Goal: Information Seeking & Learning: Learn about a topic

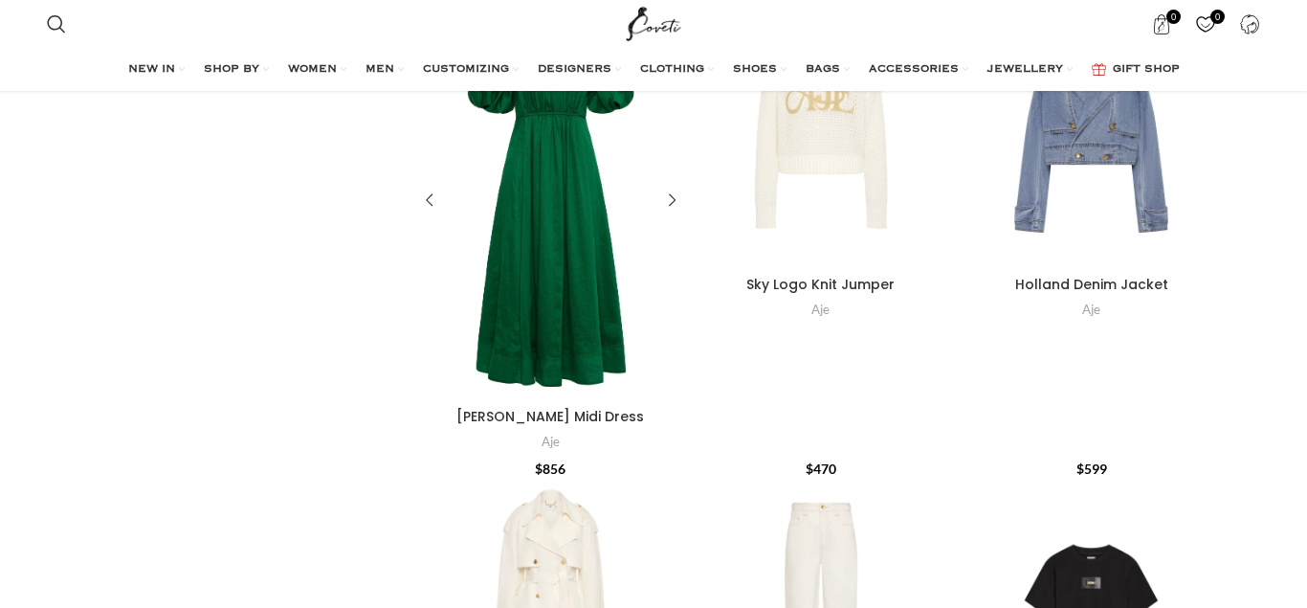
scroll to position [488, 0]
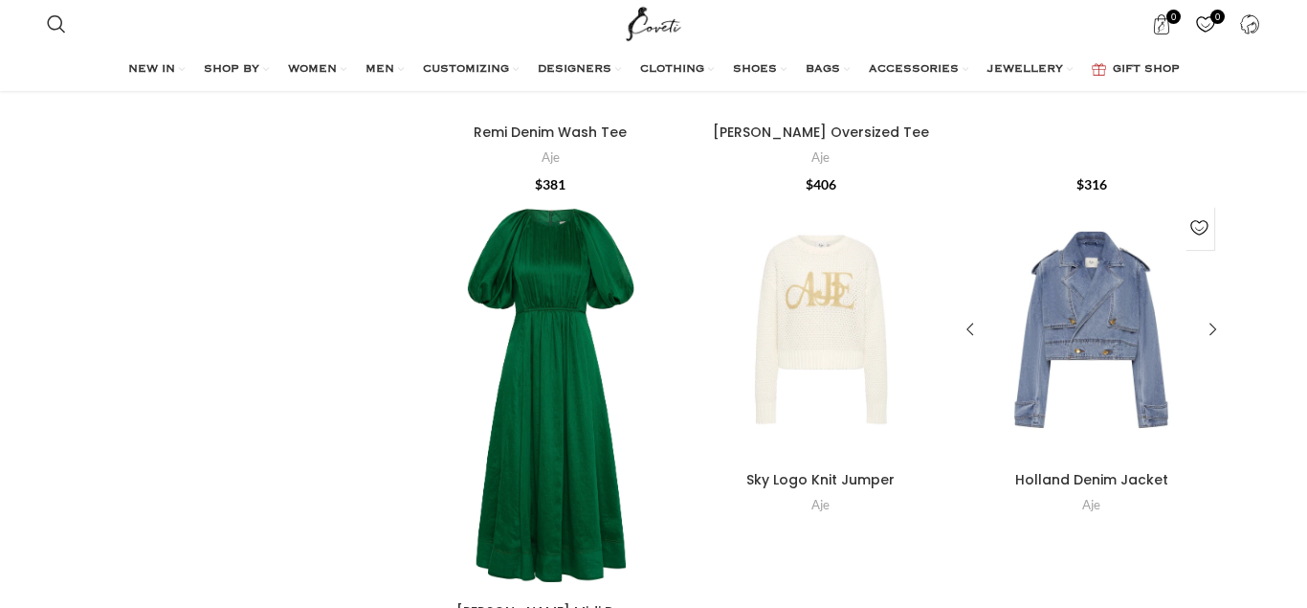
click at [1090, 293] on div "Holland Denim Jacket" at bounding box center [1092, 329] width 38 height 265
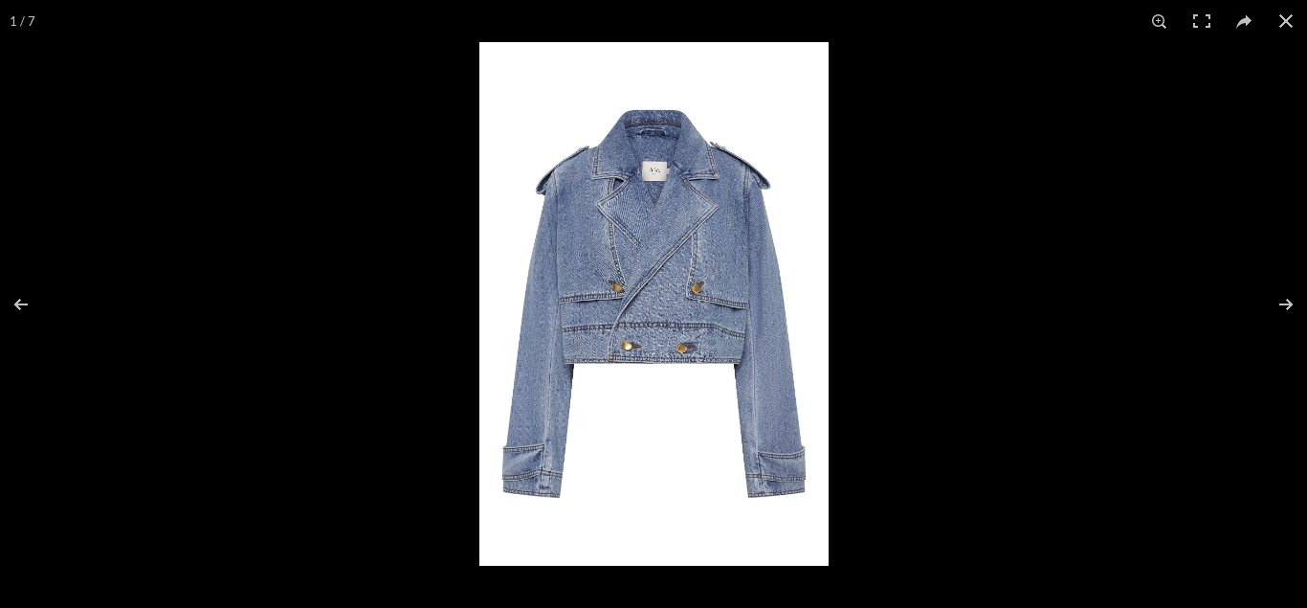
scroll to position [781, 0]
click at [1279, 300] on button at bounding box center [1273, 305] width 67 height 96
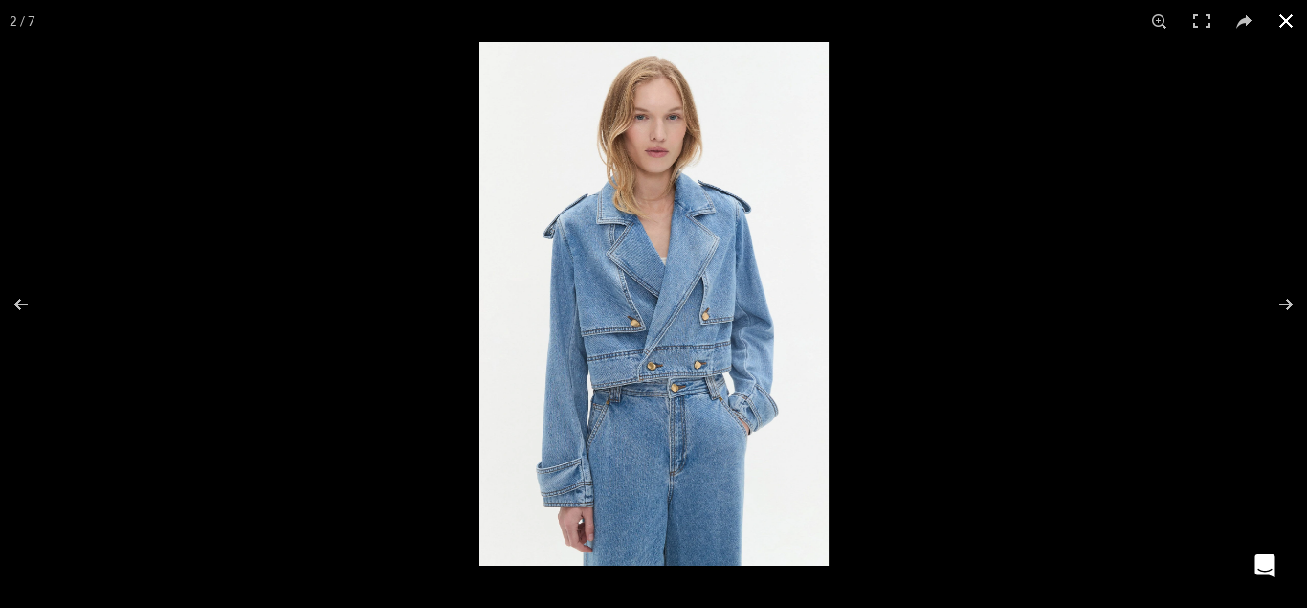
click at [1286, 17] on button at bounding box center [1286, 21] width 42 height 42
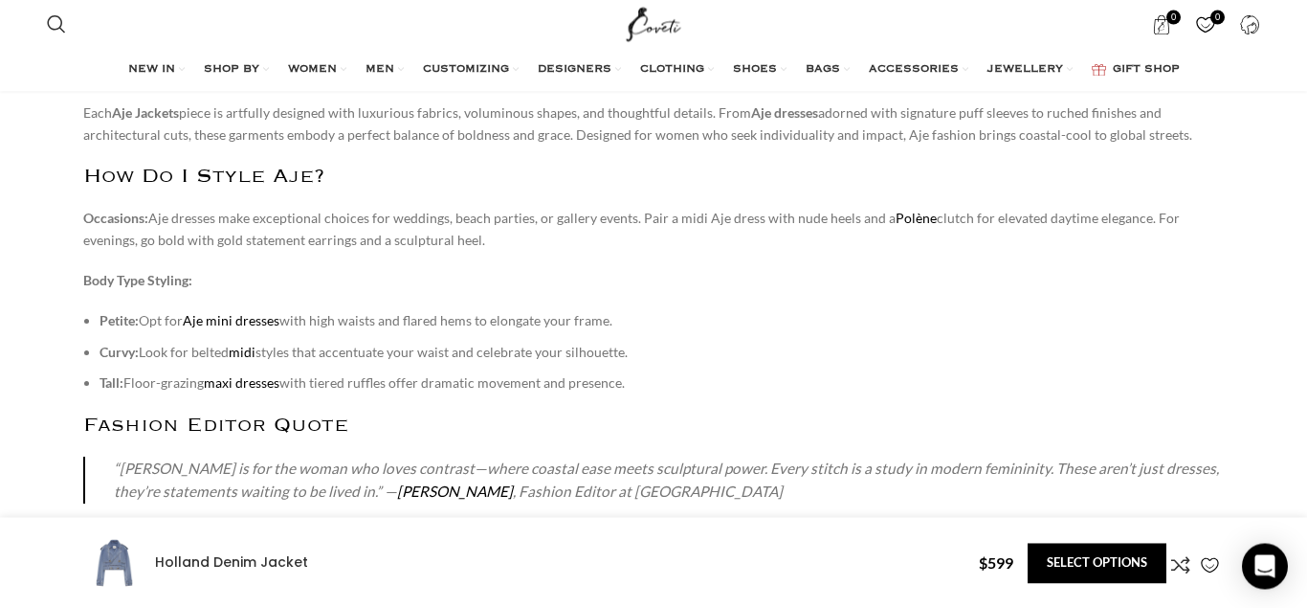
scroll to position [1074, 0]
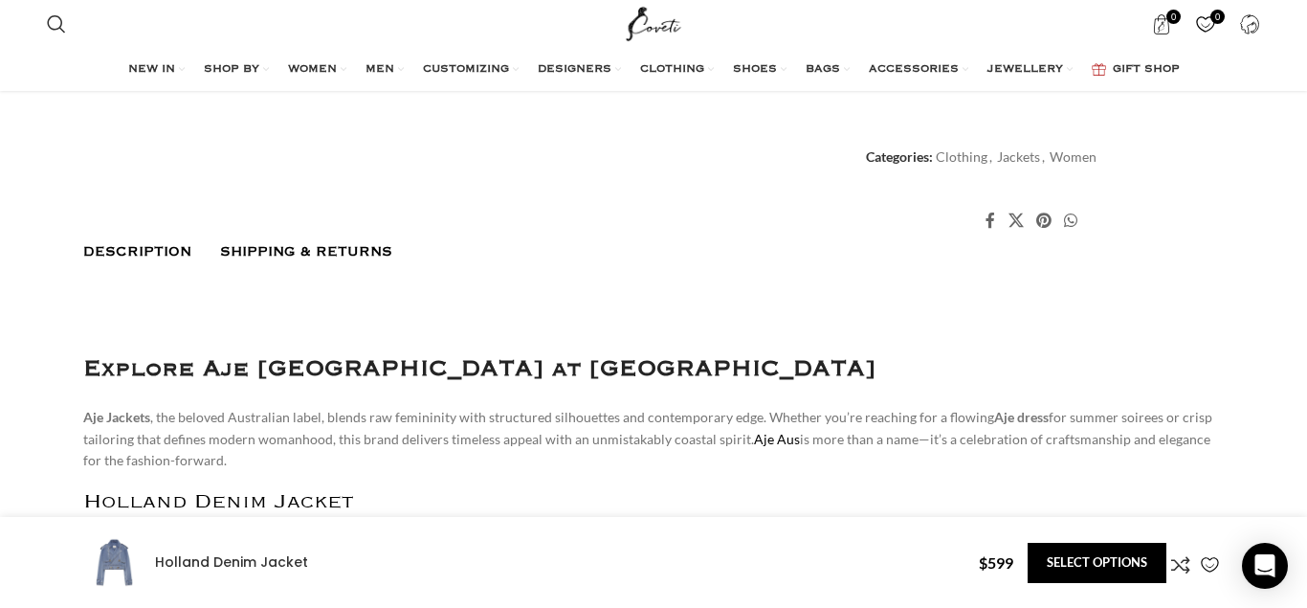
click at [346, 246] on span "Shipping & Returns" at bounding box center [306, 251] width 172 height 15
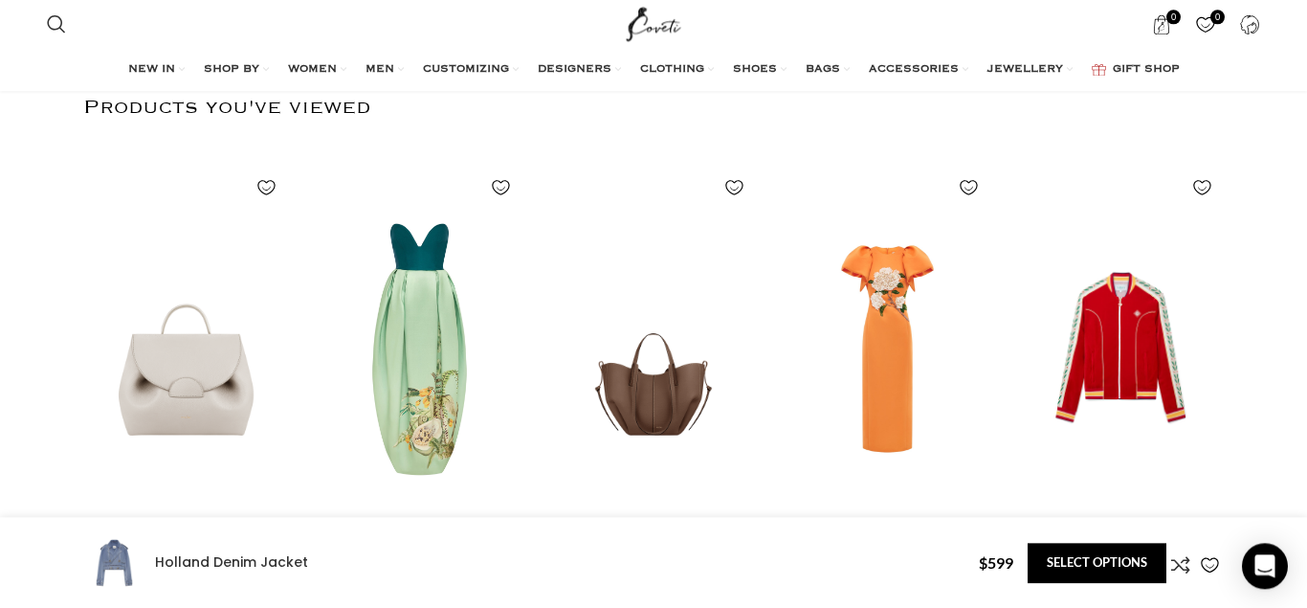
scroll to position [2050, 0]
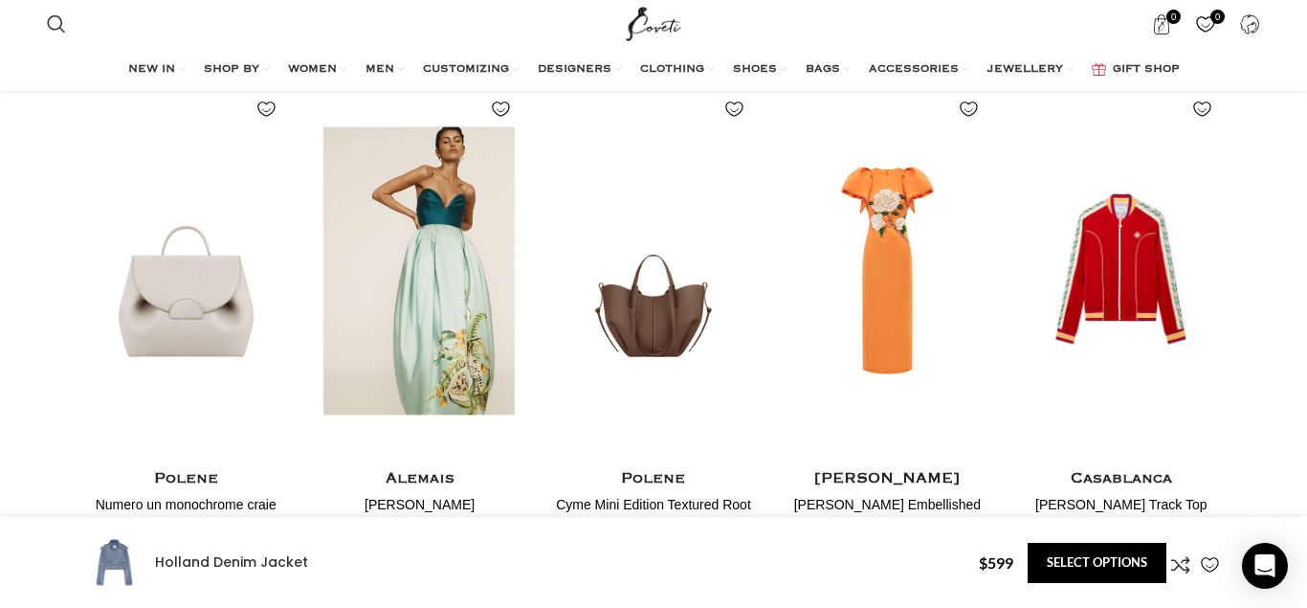
click at [410, 291] on img "2 / 5" at bounding box center [420, 271] width 212 height 394
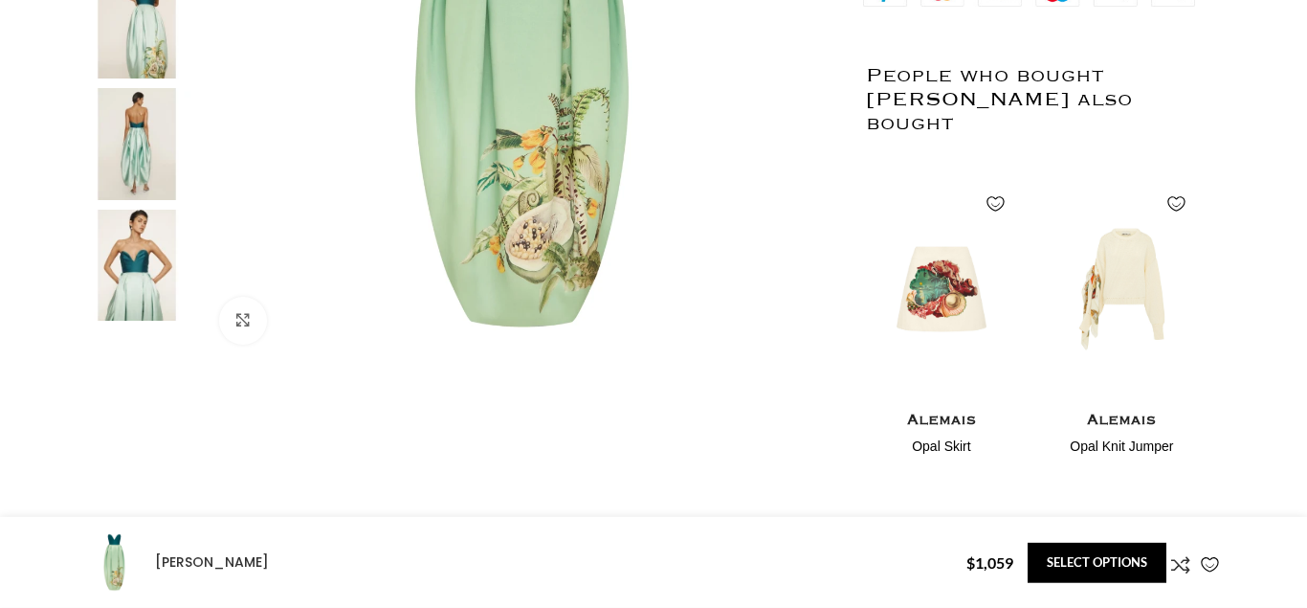
scroll to position [683, 0]
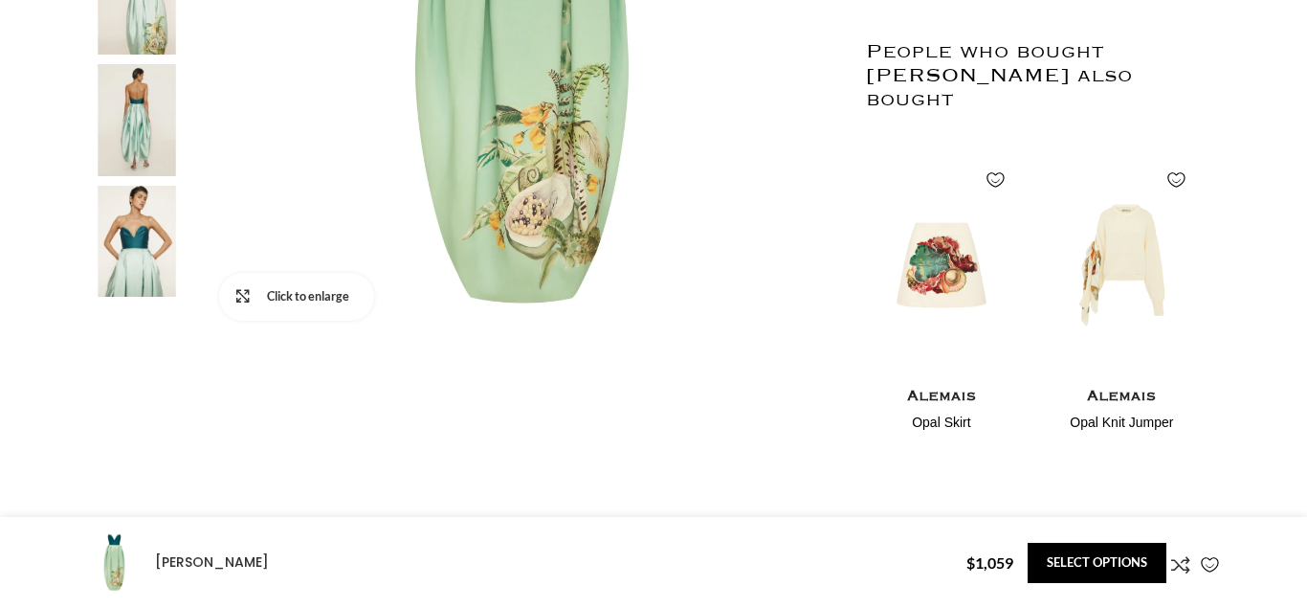
click at [249, 291] on link "Click to enlarge" at bounding box center [296, 297] width 155 height 48
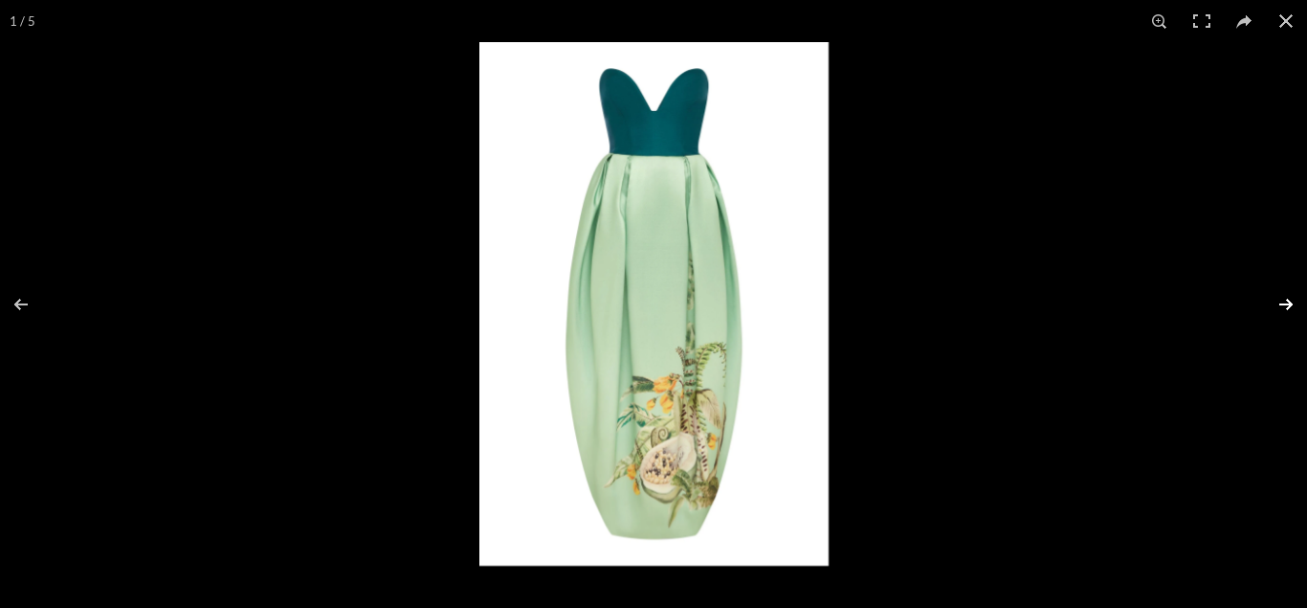
click at [1288, 300] on button at bounding box center [1273, 305] width 67 height 96
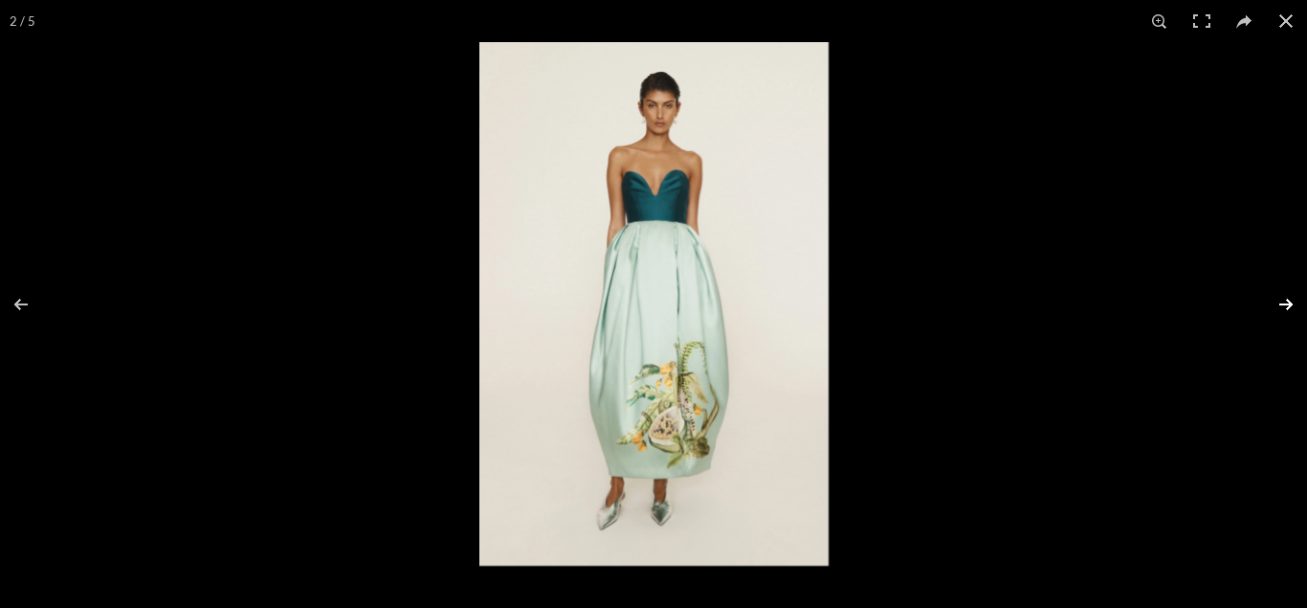
click at [1288, 300] on button at bounding box center [1273, 305] width 67 height 96
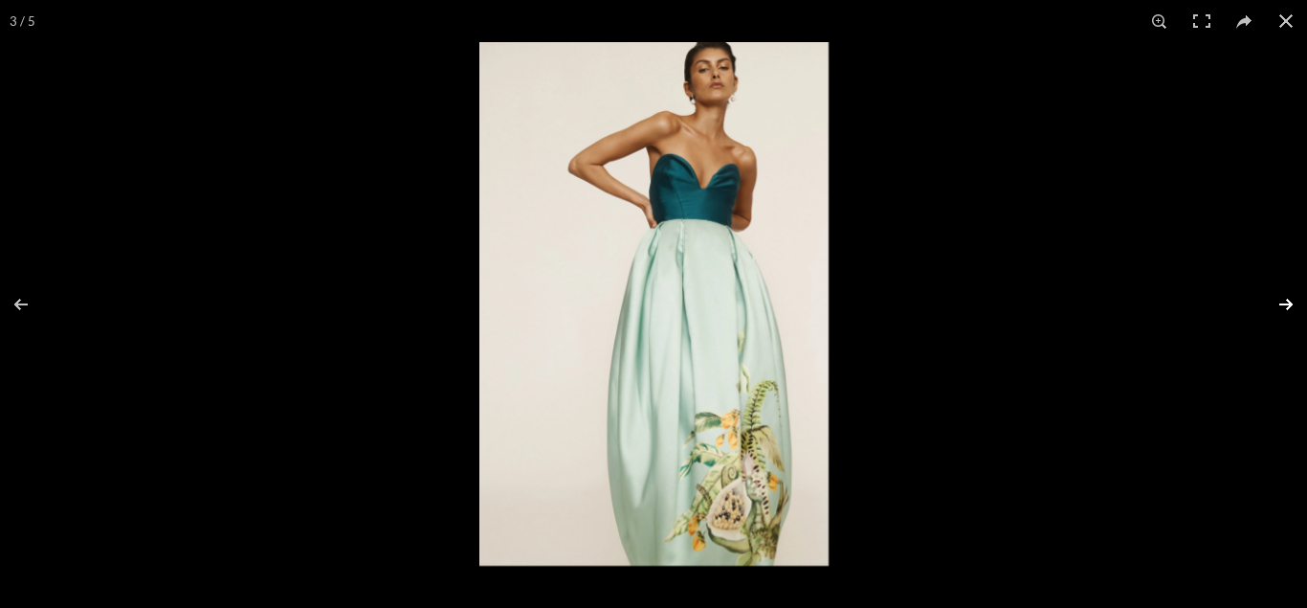
click at [1287, 300] on button at bounding box center [1273, 305] width 67 height 96
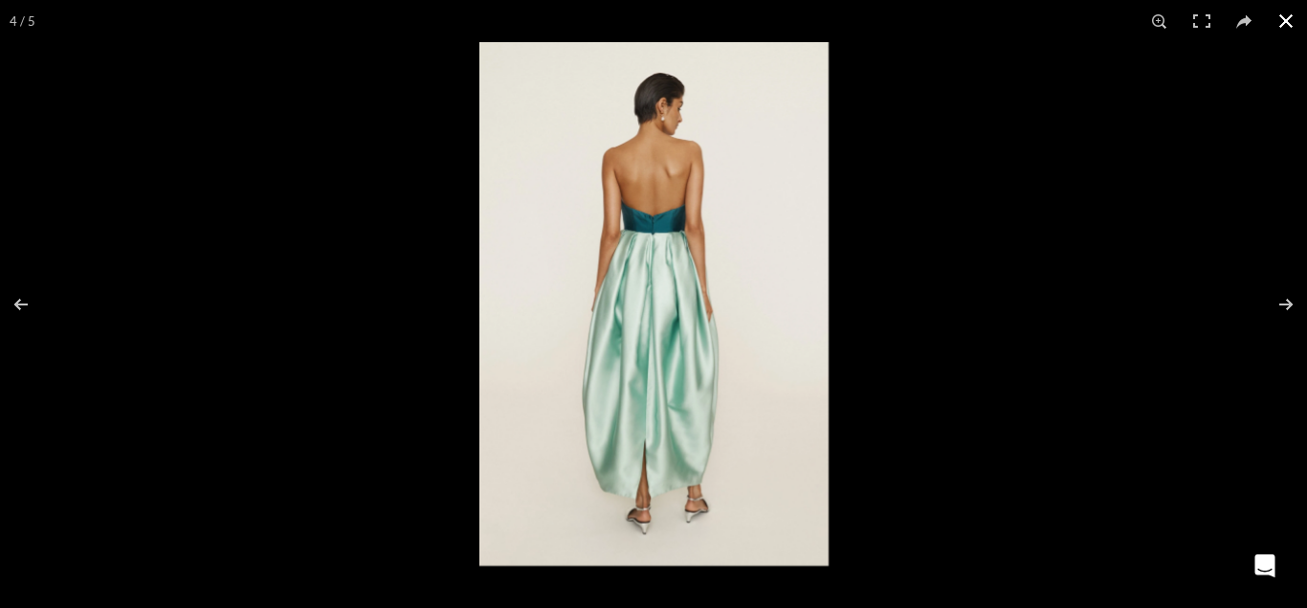
click at [1289, 25] on button at bounding box center [1286, 21] width 42 height 42
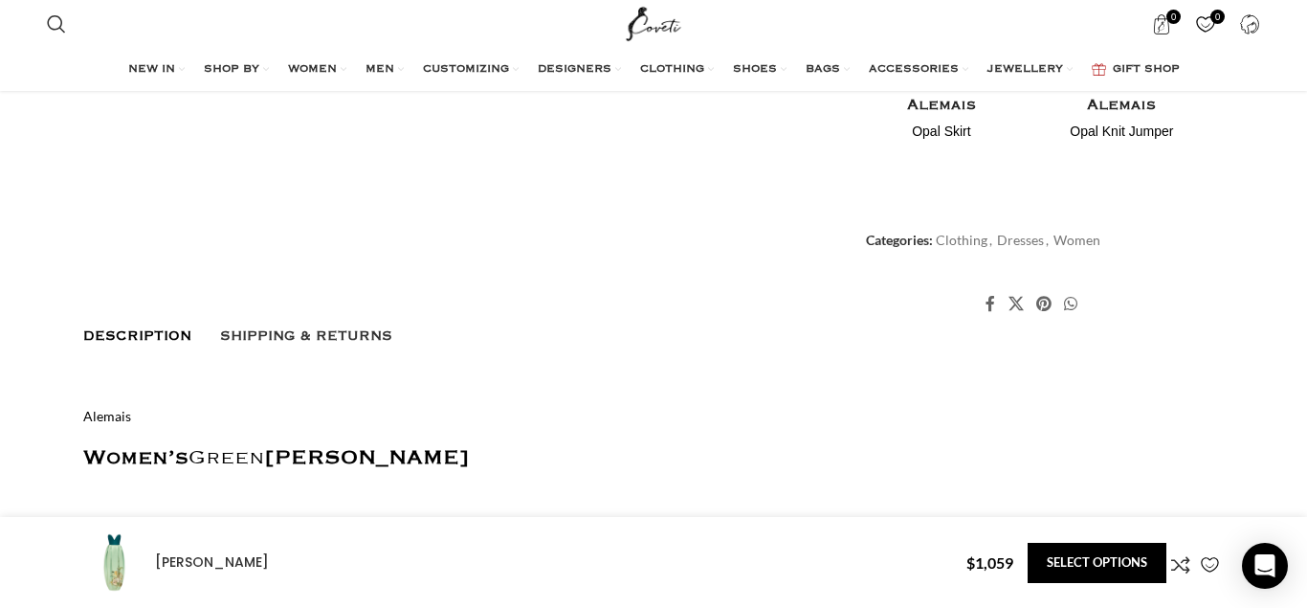
scroll to position [1074, 0]
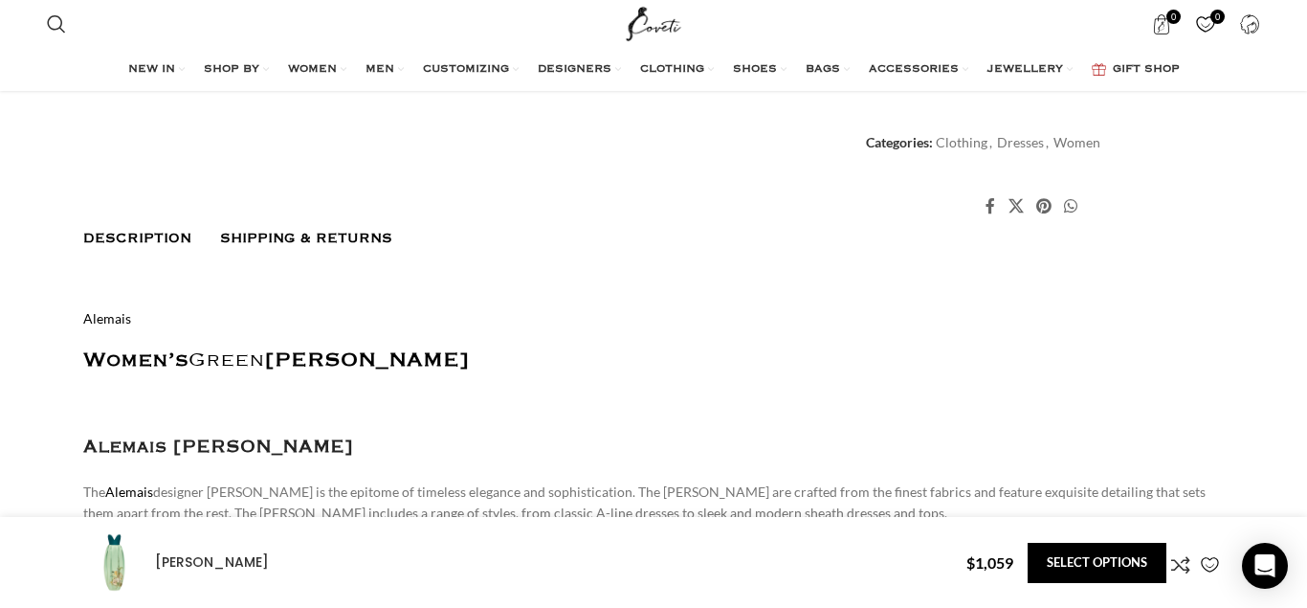
click at [253, 231] on span "Shipping & Returns" at bounding box center [306, 238] width 172 height 15
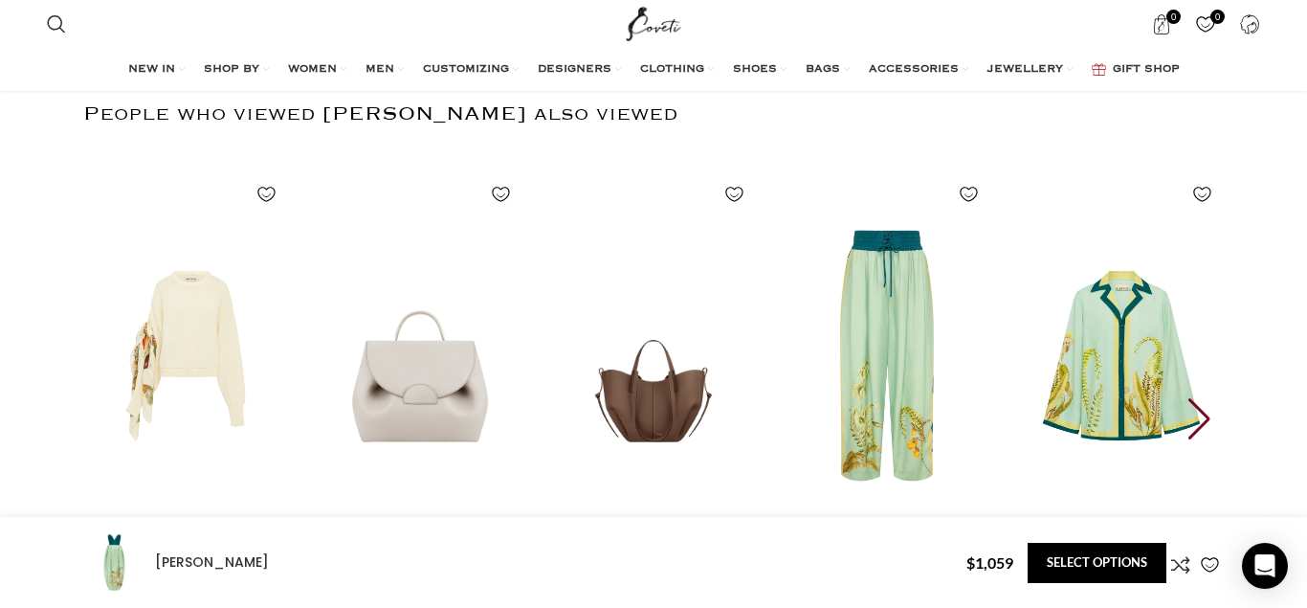
scroll to position [0, 202]
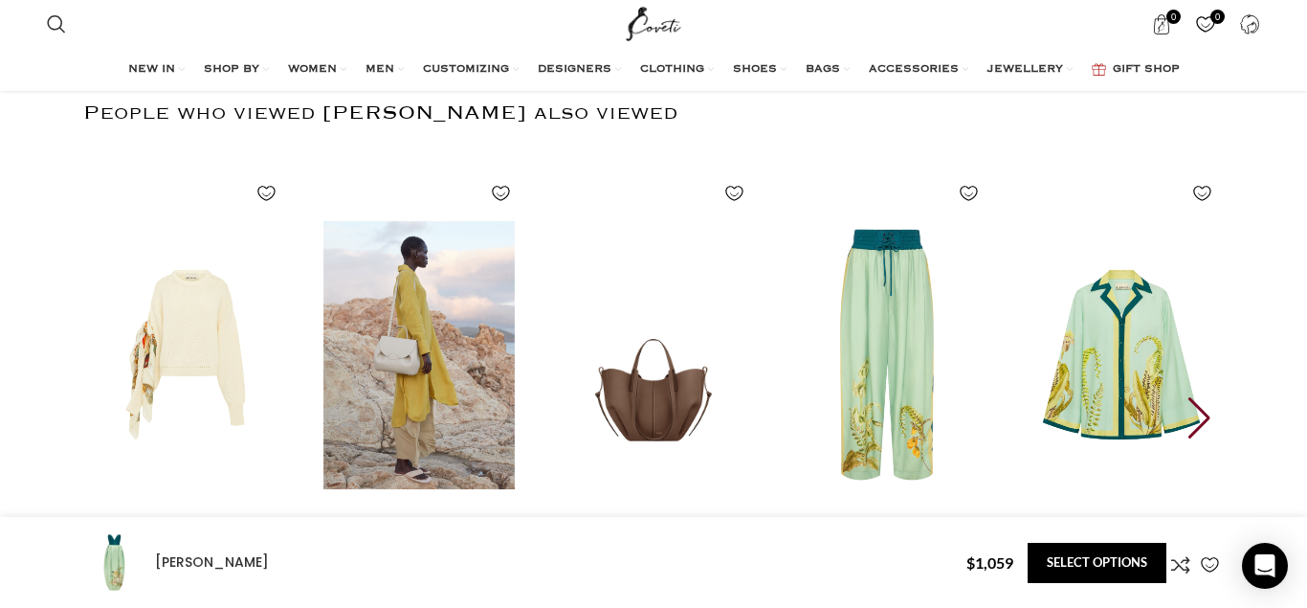
click at [442, 365] on img "2 / 7" at bounding box center [420, 355] width 212 height 394
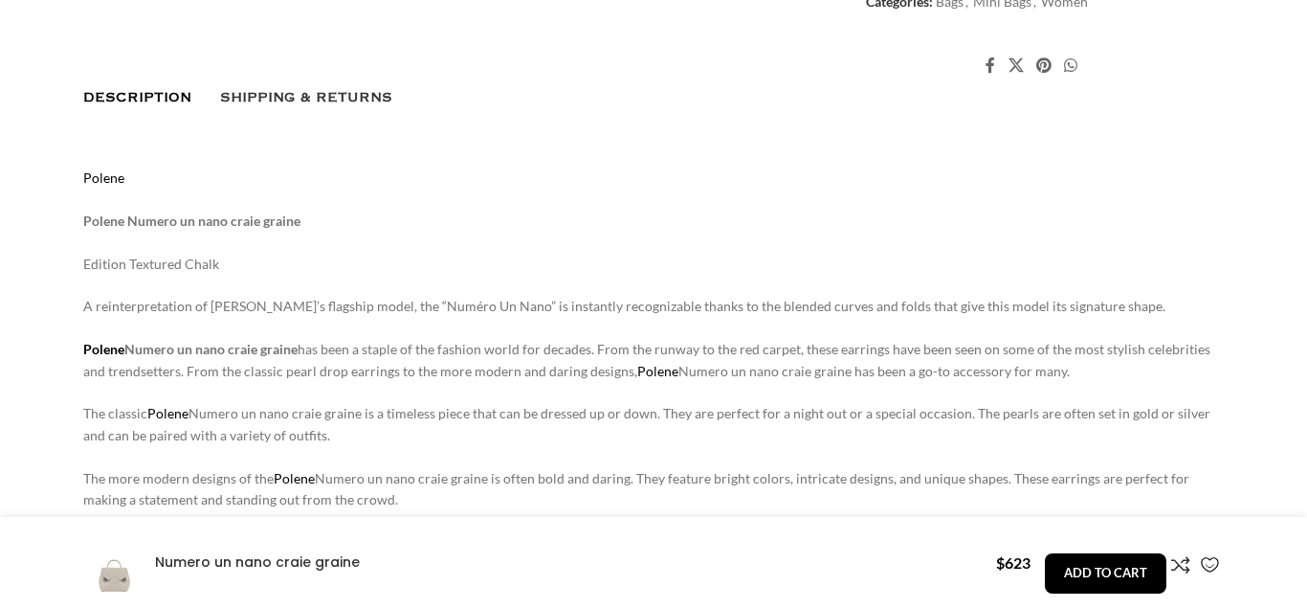
scroll to position [1227, 0]
